Goal: Find specific page/section: Find specific page/section

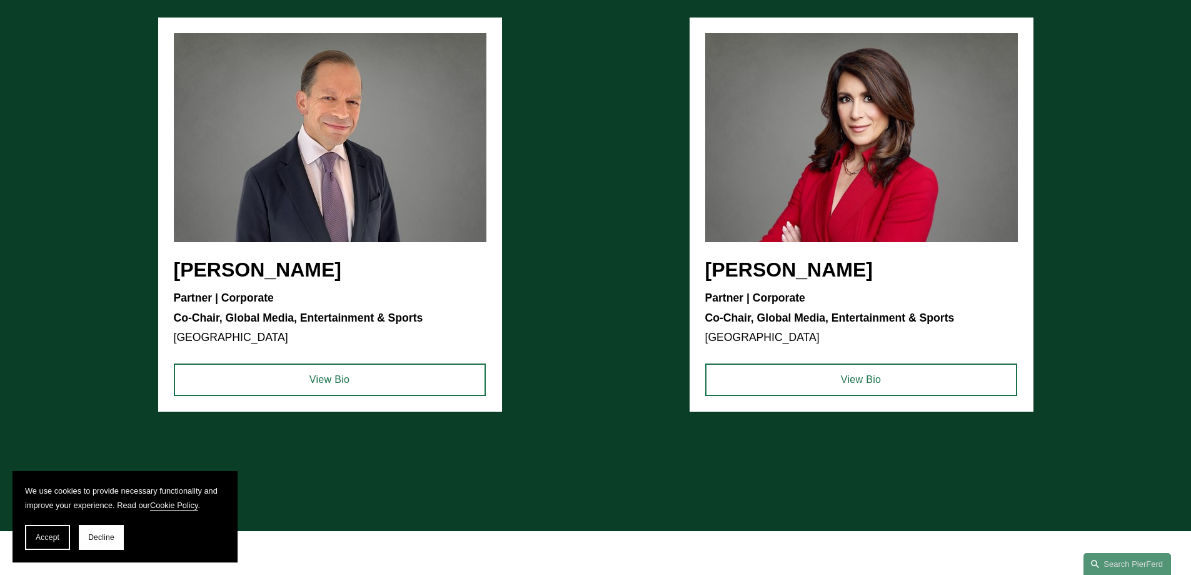
scroll to position [1251, 0]
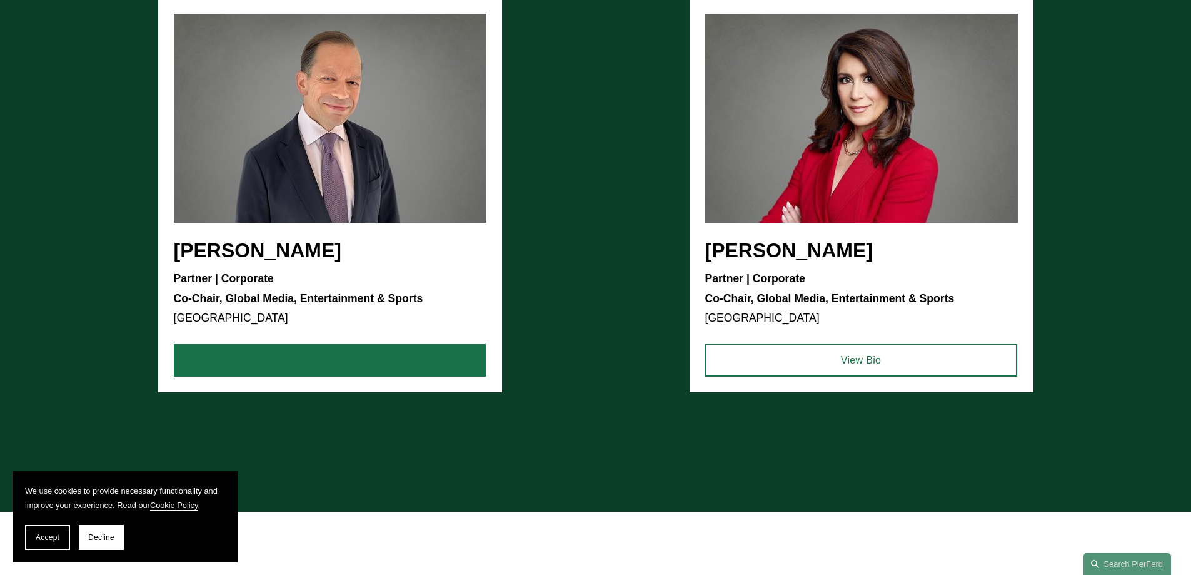
click at [310, 360] on link "View Bio" at bounding box center [330, 360] width 312 height 33
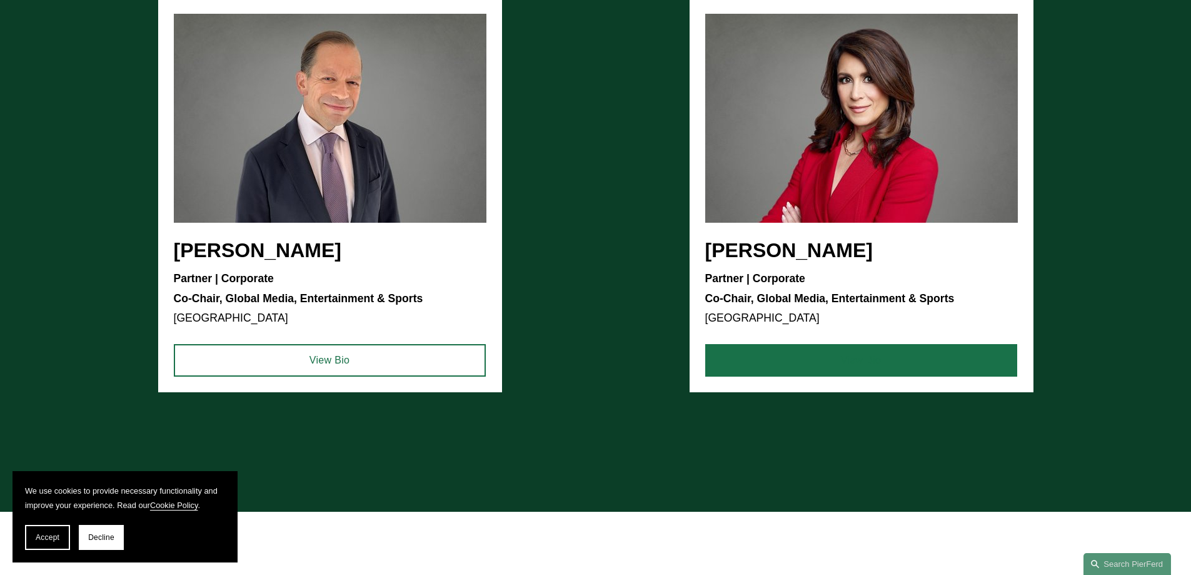
click at [858, 361] on link "View Bio" at bounding box center [861, 360] width 312 height 33
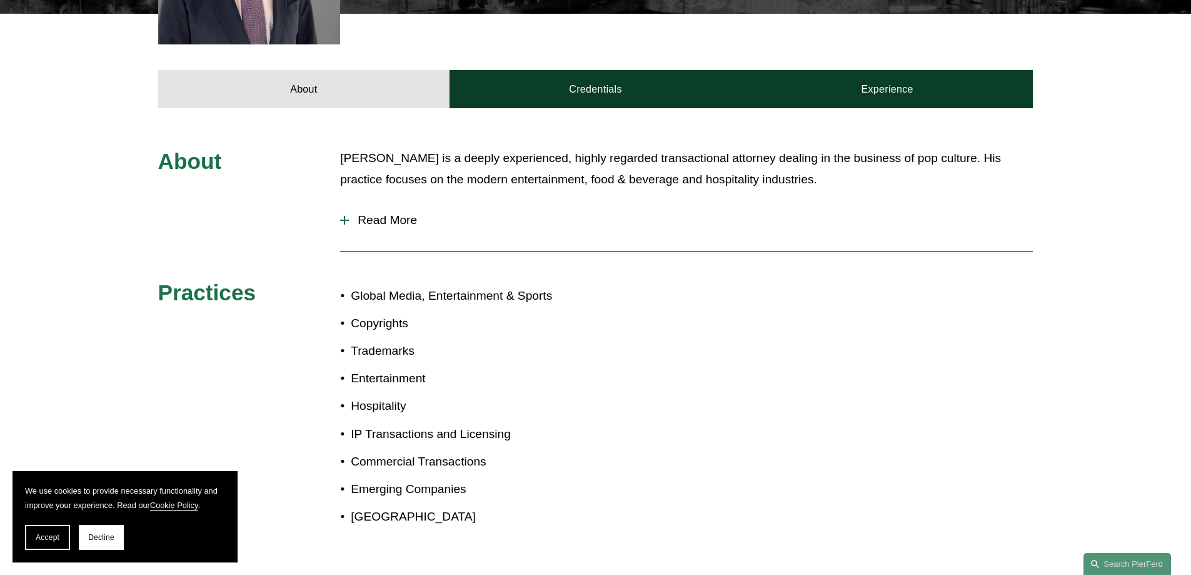
scroll to position [563, 0]
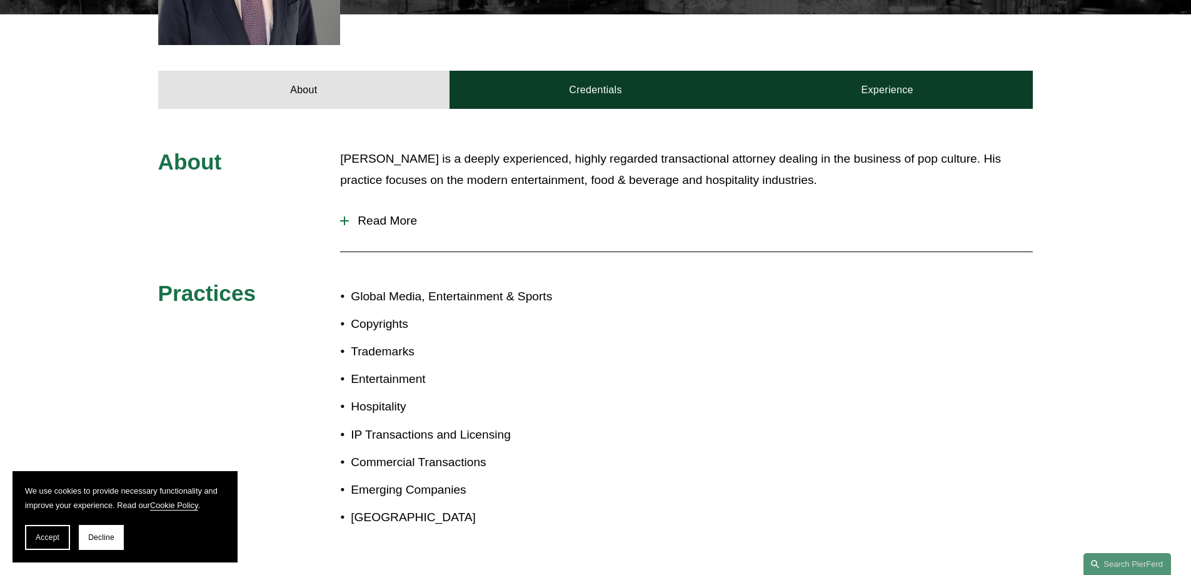
click at [342, 216] on div at bounding box center [344, 220] width 9 height 9
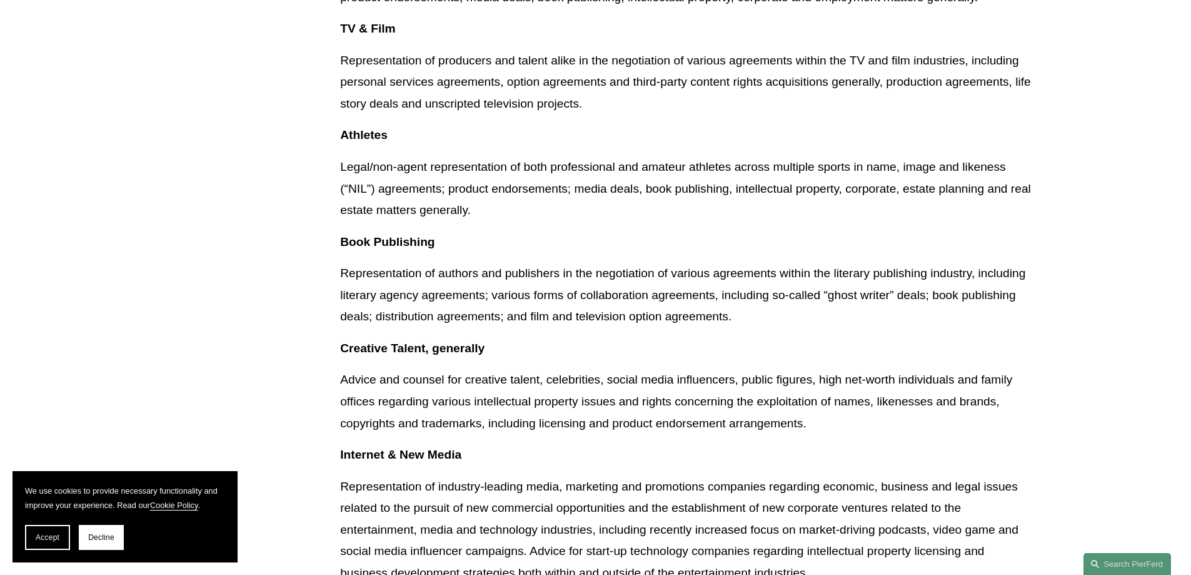
scroll to position [1126, 0]
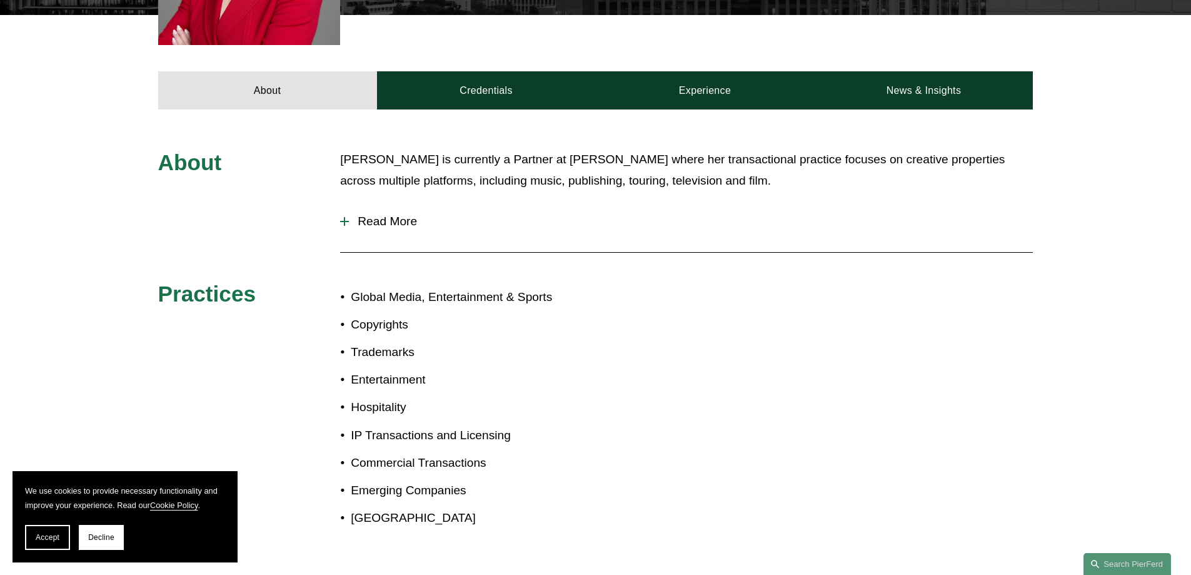
scroll to position [563, 0]
click at [361, 214] on span "Read More" at bounding box center [691, 221] width 684 height 14
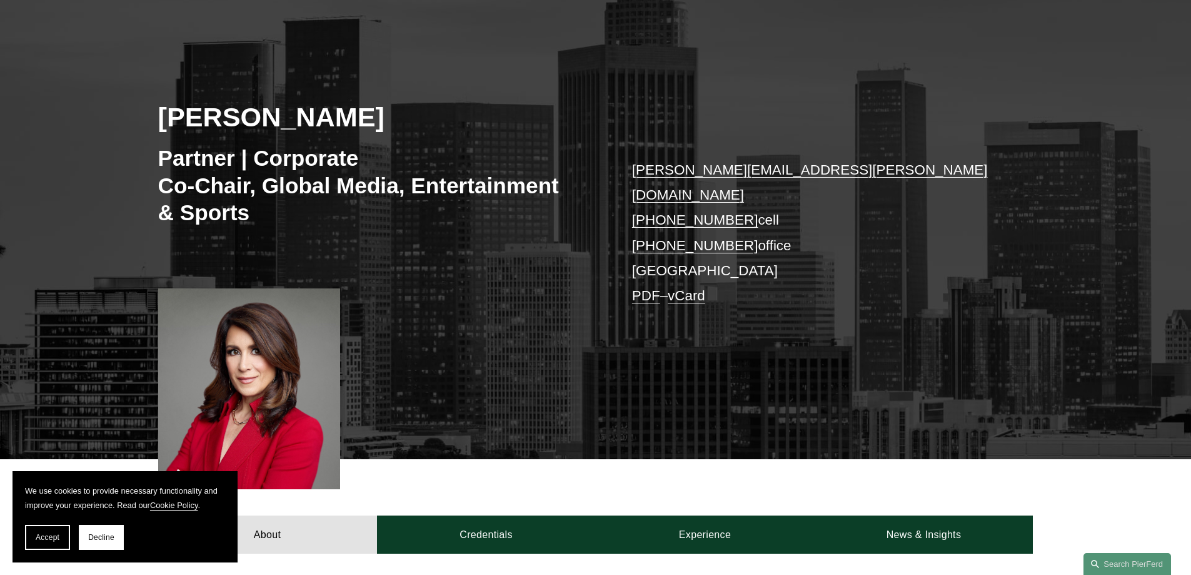
scroll to position [111, 0]
